Goal: Obtain resource: Obtain resource

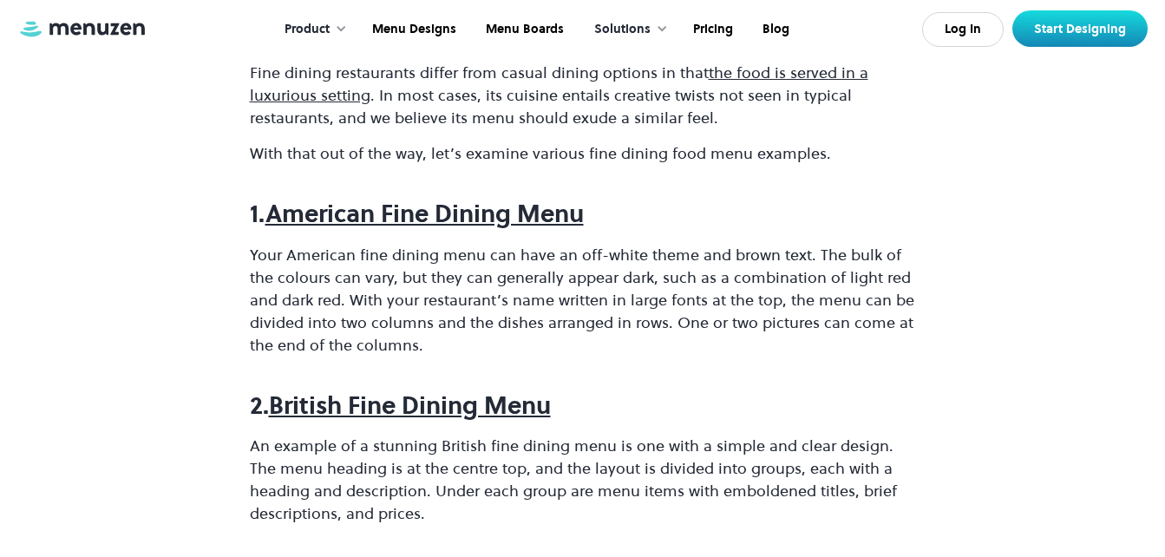
scroll to position [952, 0]
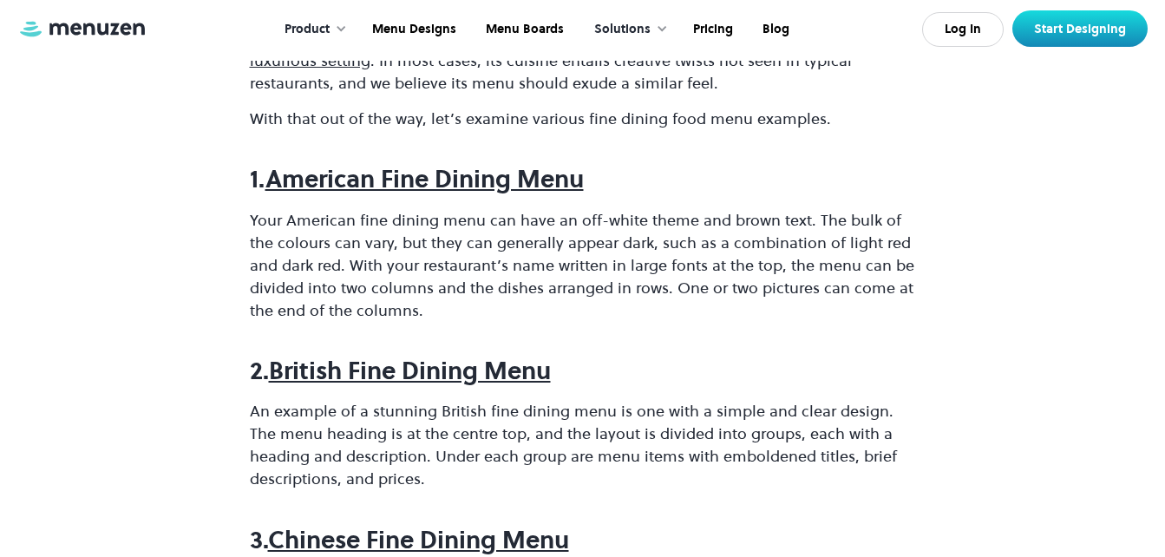
click at [330, 184] on strong "American Fine Dining Menu" at bounding box center [424, 178] width 318 height 33
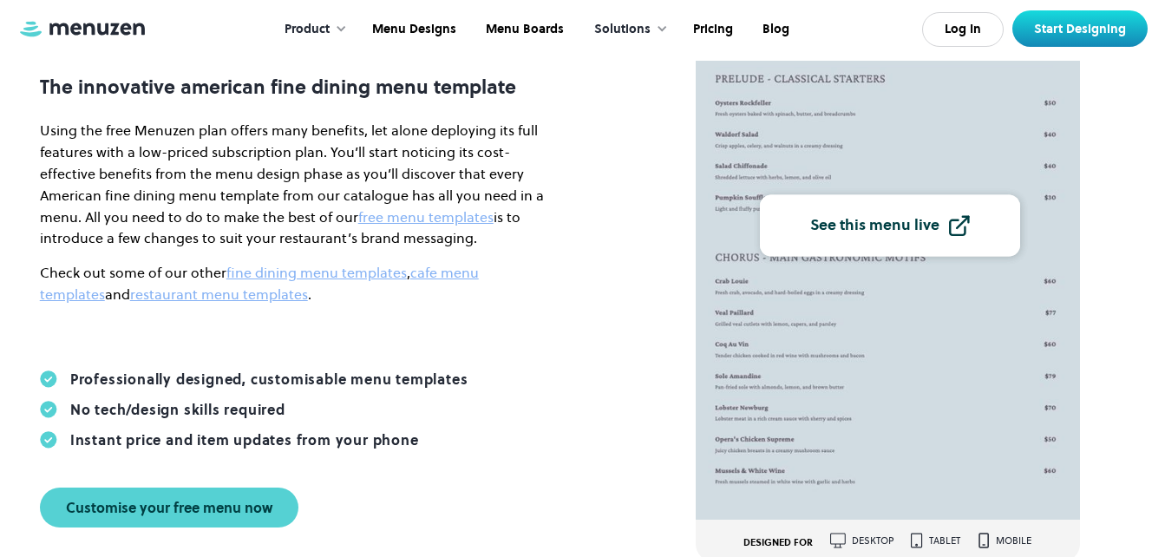
scroll to position [231, 0]
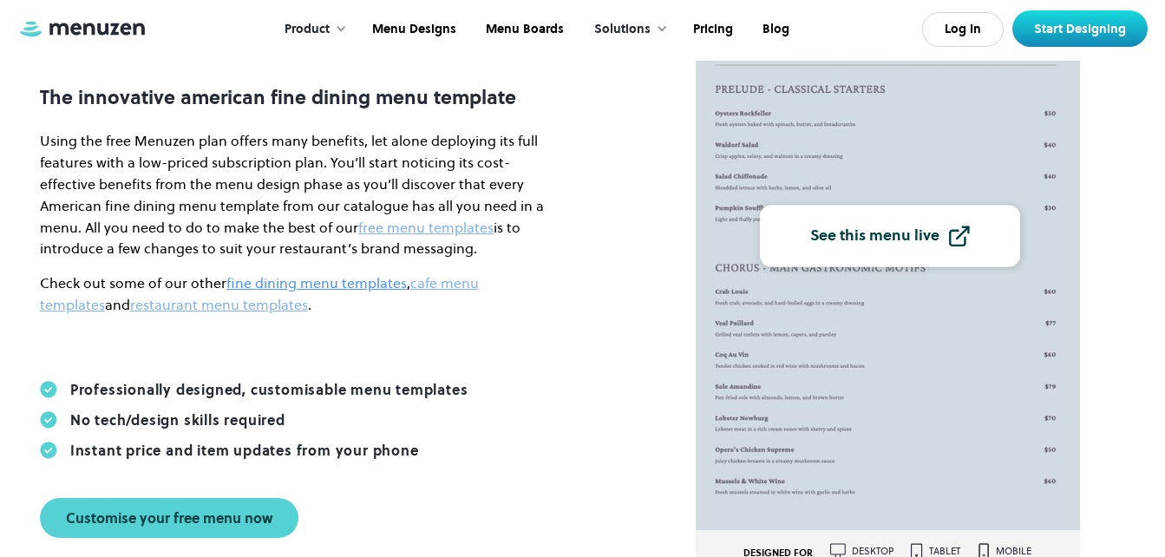
click at [277, 279] on link "fine dining menu templates" at bounding box center [316, 282] width 180 height 19
